Goal: Task Accomplishment & Management: Use online tool/utility

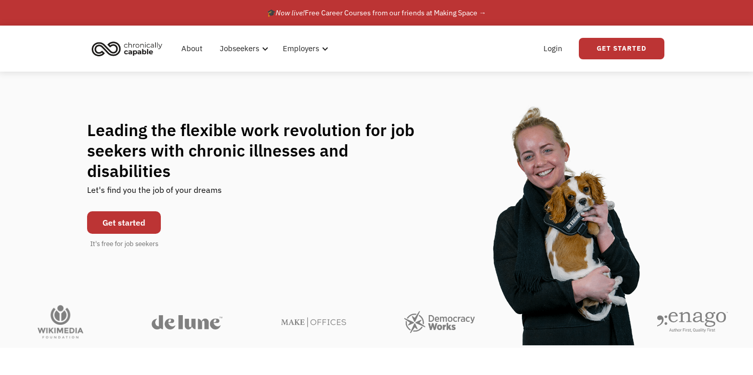
scroll to position [16, 0]
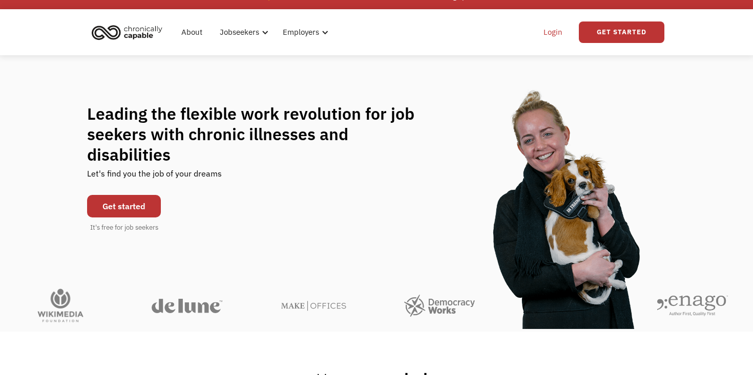
click at [554, 29] on link "Login" at bounding box center [552, 32] width 31 height 33
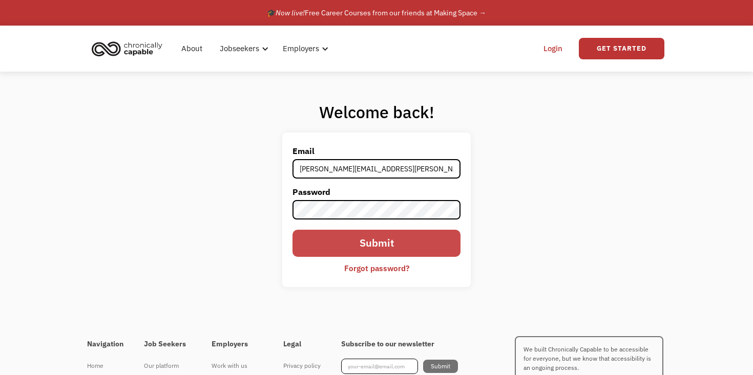
type input "[PERSON_NAME][EMAIL_ADDRESS][PERSON_NAME][DOMAIN_NAME]"
click at [405, 248] on input "Submit" at bounding box center [376, 243] width 168 height 27
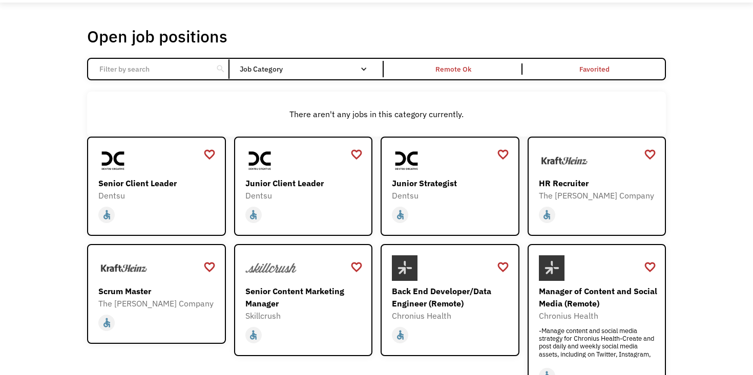
scroll to position [46, 0]
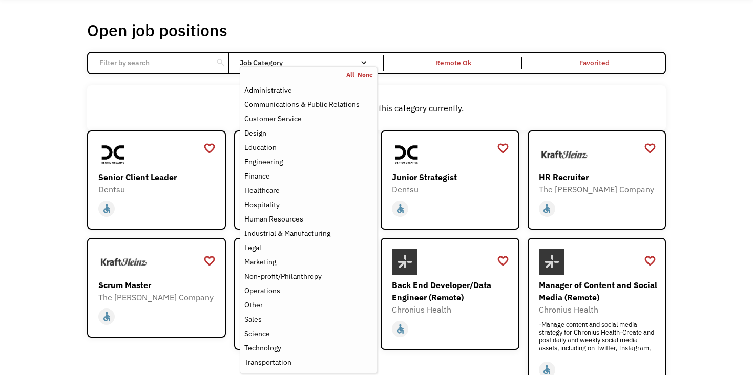
click at [276, 57] on div "Job Category" at bounding box center [309, 63] width 138 height 16
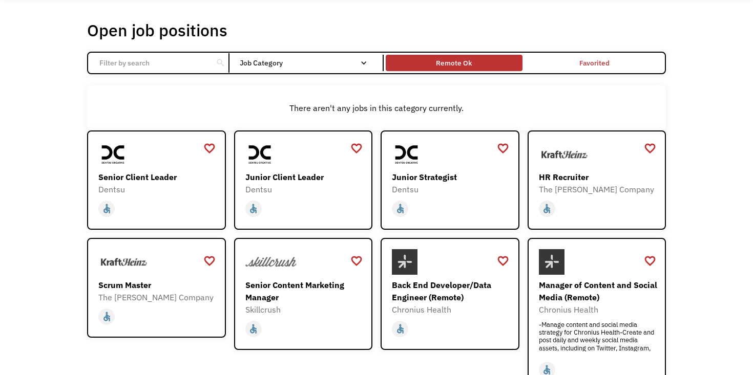
click at [471, 63] on div "Remote Ok" at bounding box center [454, 63] width 36 height 12
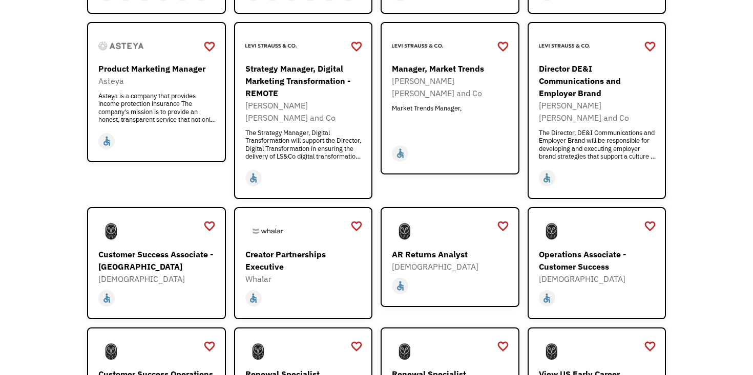
scroll to position [574, 0]
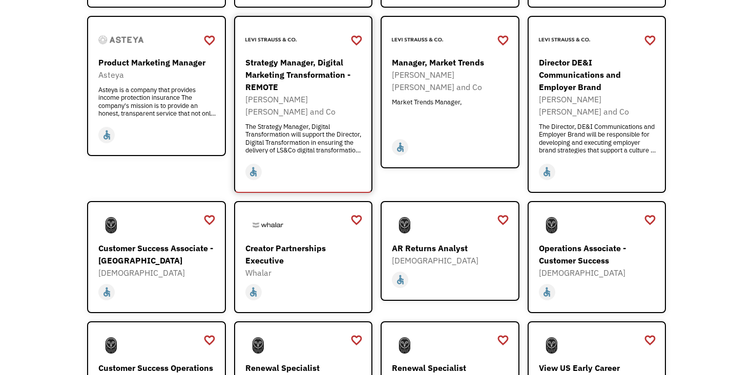
click at [311, 90] on div "Strategy Manager, Digital Marketing Transformation - REMOTE" at bounding box center [304, 74] width 119 height 37
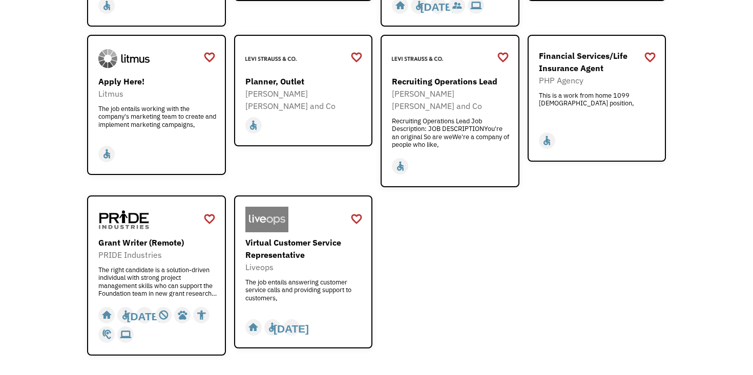
scroll to position [1222, 0]
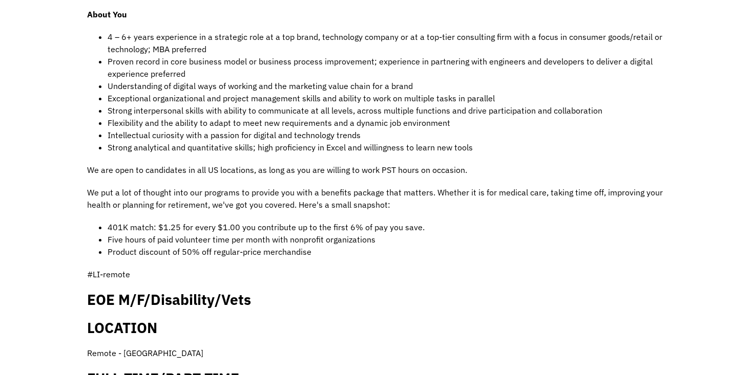
scroll to position [669, 0]
